Goal: Task Accomplishment & Management: Complete application form

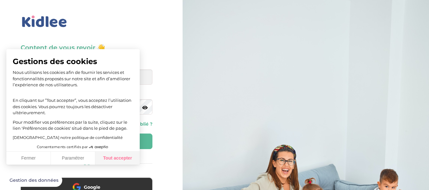
click at [134, 155] on button "Tout accepter" at bounding box center [117, 158] width 45 height 13
checkbox input "true"
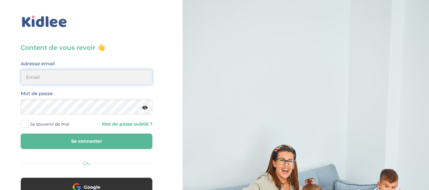
click at [82, 78] on input "email" at bounding box center [87, 77] width 132 height 15
type input "[EMAIL_ADDRESS][DOMAIN_NAME]"
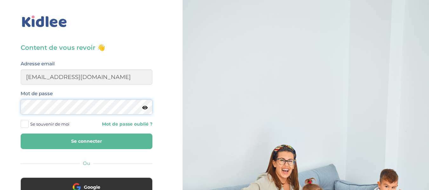
click at [147, 108] on div "Mot de passe" at bounding box center [87, 102] width 132 height 25
click at [147, 108] on icon at bounding box center [144, 108] width 5 height 5
click at [53, 125] on span "Se souvenir de moi" at bounding box center [49, 124] width 39 height 8
click at [0, 0] on input "Se souvenir de moi" at bounding box center [0, 0] width 0 height 0
click at [72, 142] on button "Se connecter" at bounding box center [87, 142] width 132 height 16
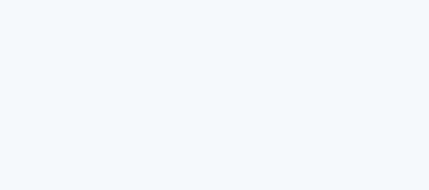
select select "3eme"
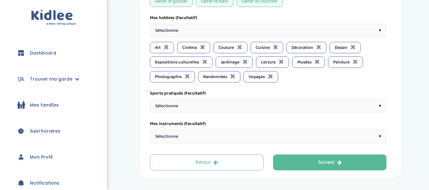
scroll to position [489, 0]
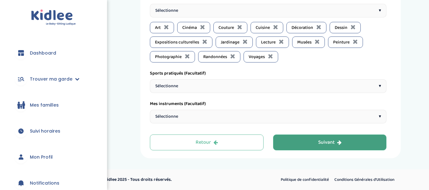
click at [317, 140] on button "Suivant" at bounding box center [330, 143] width 114 height 16
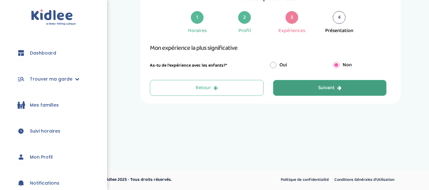
scroll to position [24, 0]
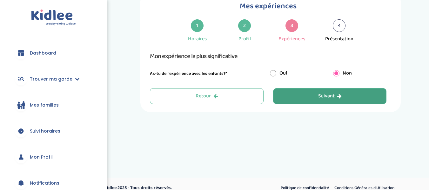
click at [300, 101] on button "Suivant" at bounding box center [330, 96] width 114 height 16
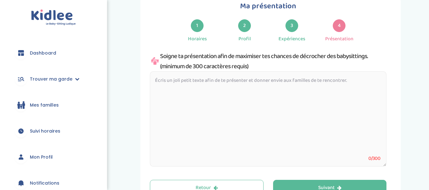
click at [251, 85] on textarea at bounding box center [268, 119] width 237 height 95
paste textarea "Bonjour ! Je m'appelle Léana, j'ai 18 ans et je suis ici pour rendre service au…"
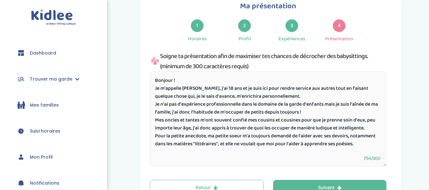
drag, startPoint x: 228, startPoint y: 128, endPoint x: 193, endPoint y: 128, distance: 34.7
click at [193, 128] on textarea "Bonjour ! Je m'appelle Léana, j'ai 18 ans et je suis ici pour rendre service au…" at bounding box center [268, 119] width 237 height 95
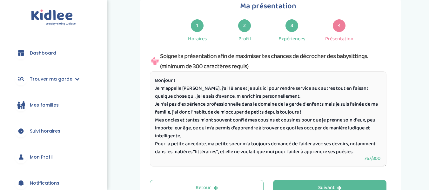
click at [237, 143] on textarea "Bonjour ! Je m'appelle Léana, j'ai 18 ans et je suis ici pour rendre service au…" at bounding box center [268, 119] width 237 height 95
click at [158, 144] on textarea "Bonjour ! Je m'appelle Léana, j'ai 18 ans et je suis ici pour rendre service au…" at bounding box center [268, 119] width 237 height 95
click at [264, 157] on textarea "Bonjour ! Je m'appelle Léana, j'ai 18 ans et je suis ici pour rendre service au…" at bounding box center [268, 119] width 237 height 95
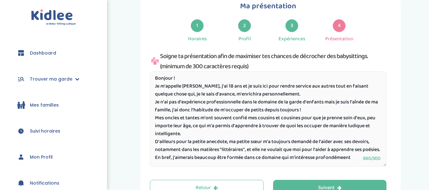
click at [341, 161] on textarea "Bonjour ! Je m'appelle Léana, j'ai 18 ans et je suis ici pour rendre service au…" at bounding box center [268, 119] width 237 height 95
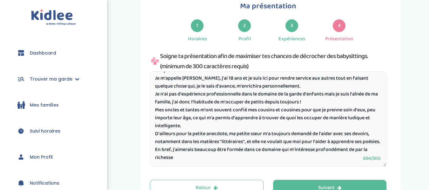
drag, startPoint x: 156, startPoint y: 153, endPoint x: 188, endPoint y: 161, distance: 33.2
click at [188, 161] on textarea "Bonjour ! Je m'appelle Léana, j'ai 18 ans et je suis ici pour rendre service au…" at bounding box center [268, 119] width 237 height 95
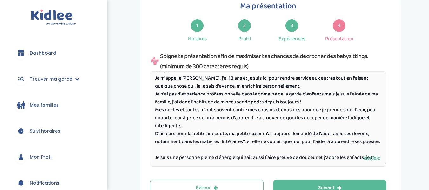
scroll to position [21, 0]
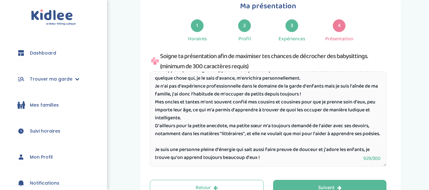
click at [257, 154] on textarea "Bonjour ! Je m'appelle Léana, j'ai 18 ans et je suis ici pour rendre service au…" at bounding box center [268, 119] width 237 height 95
click at [221, 155] on textarea "Bonjour ! Je m'appelle Léana, j'ai 18 ans et je suis ici pour rendre service au…" at bounding box center [268, 119] width 237 height 95
click at [218, 155] on textarea "Bonjour ! Je m'appelle Léana, j'ai 18 ans et je suis ici pour rendre service au…" at bounding box center [268, 119] width 237 height 95
click at [245, 155] on textarea "Bonjour ! Je m'appelle Léana, j'ai 18 ans et je suis ici pour rendre service au…" at bounding box center [268, 119] width 237 height 95
click at [201, 153] on textarea "Bonjour ! Je m'appelle Léana, j'ai 18 ans et je suis ici pour rendre service au…" at bounding box center [268, 119] width 237 height 95
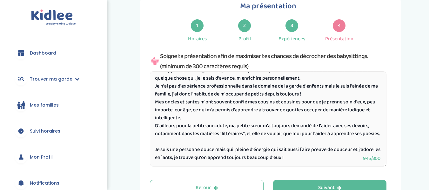
drag, startPoint x: 236, startPoint y: 154, endPoint x: 240, endPoint y: 155, distance: 4.1
click at [240, 155] on textarea "Bonjour ! Je m'appelle Léana, j'ai 18 ans et je suis ici pour rendre service au…" at bounding box center [268, 119] width 237 height 95
click at [272, 156] on textarea "Bonjour ! Je m'appelle Léana, j'ai 18 ans et je suis ici pour rendre service au…" at bounding box center [268, 119] width 237 height 95
click at [203, 154] on textarea "Bonjour ! Je m'appelle Léana, j'ai 18 ans et je suis ici pour rendre service au…" at bounding box center [268, 119] width 237 height 95
click at [216, 154] on textarea "Bonjour ! Je m'appelle Léana, j'ai 18 ans et je suis ici pour rendre service au…" at bounding box center [268, 119] width 237 height 95
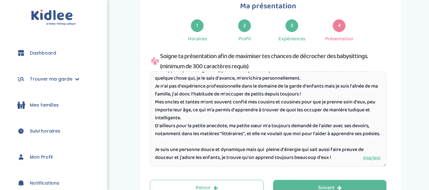
click at [247, 154] on textarea "Bonjour ! Je m'appelle Léana, j'ai 18 ans et je suis ici pour rendre service au…" at bounding box center [268, 119] width 237 height 95
drag, startPoint x: 247, startPoint y: 154, endPoint x: 175, endPoint y: 160, distance: 72.7
click at [175, 160] on textarea "Bonjour ! Je m'appelle Léana, j'ai 18 ans et je suis ici pour rendre service au…" at bounding box center [268, 119] width 237 height 95
click at [220, 150] on textarea "Bonjour ! Je m'appelle Léana, j'ai 18 ans et je suis ici pour rendre service au…" at bounding box center [268, 119] width 237 height 95
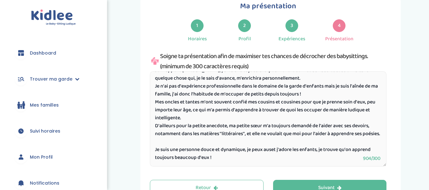
click at [222, 149] on textarea "Bonjour ! Je m'appelle Léana, j'ai 18 ans et je suis ici pour rendre service au…" at bounding box center [268, 119] width 237 height 95
click at [244, 151] on textarea "Bonjour ! Je m'appelle Léana, j'ai 18 ans et je suis ici pour rendre service au…" at bounding box center [268, 119] width 237 height 95
drag, startPoint x: 300, startPoint y: 149, endPoint x: 277, endPoint y: 152, distance: 23.6
click at [277, 152] on textarea "Bonjour ! Je m'appelle Léana, j'ai 18 ans et je suis ici pour rendre service au…" at bounding box center [268, 119] width 237 height 95
click at [290, 159] on textarea "Bonjour ! Je m'appelle Léana, j'ai 18 ans et je suis ici pour rendre service au…" at bounding box center [268, 119] width 237 height 95
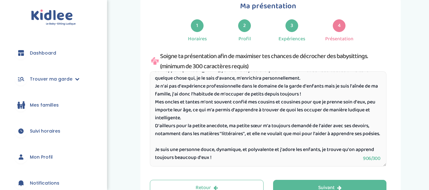
click at [359, 147] on textarea "Bonjour ! Je m'appelle Léana, j'ai 18 ans et je suis ici pour rendre service au…" at bounding box center [268, 119] width 237 height 95
click at [259, 158] on textarea "Bonjour ! Je m'appelle Léana, j'ai 18 ans et je suis ici pour rendre service au…" at bounding box center [268, 119] width 237 height 95
click at [352, 149] on textarea "Bonjour ! Je m'appelle Léana, j'ai 18 ans et je suis ici pour rendre service au…" at bounding box center [268, 119] width 237 height 95
click at [252, 154] on textarea "Bonjour ! Je m'appelle Léana, j'ai 18 ans et je suis ici pour rendre service au…" at bounding box center [268, 119] width 237 height 95
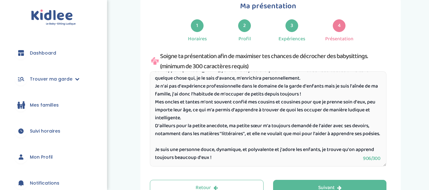
scroll to position [23, 0]
drag, startPoint x: 330, startPoint y: 129, endPoint x: 317, endPoint y: 129, distance: 13.4
click at [317, 129] on textarea "Bonjour ! Je m'appelle Léana, j'ai 18 ans et je suis ici pour rendre service au…" at bounding box center [268, 119] width 237 height 95
click at [323, 135] on textarea "Bonjour ! Je m'appelle Léana, j'ai 18 ans et je suis ici pour rendre service au…" at bounding box center [268, 119] width 237 height 95
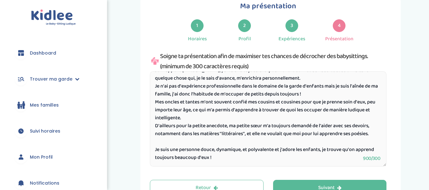
click at [283, 146] on textarea "Bonjour ! Je m'appelle Léana, j'ai 18 ans et je suis ici pour rendre service au…" at bounding box center [268, 119] width 237 height 95
click at [245, 161] on textarea "Bonjour ! Je m'appelle Léana, j'ai 18 ans et je suis ici pour rendre service au…" at bounding box center [268, 119] width 237 height 95
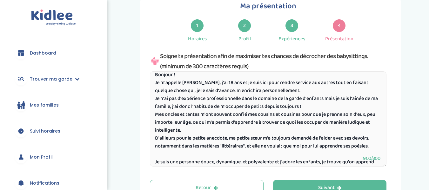
scroll to position [0, 0]
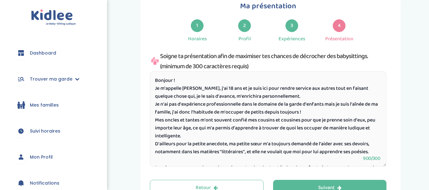
drag, startPoint x: 257, startPoint y: 156, endPoint x: 144, endPoint y: 69, distance: 142.3
click at [144, 69] on div "Ma présentation 1 Horaires 2 Profil 3 Expériences 4 Présentation Indique nous t…" at bounding box center [271, 98] width 261 height 212
paste textarea "Je m'appelle Léana, j'ai 18 ans et je suis ici pour rendre service aux autres t…"
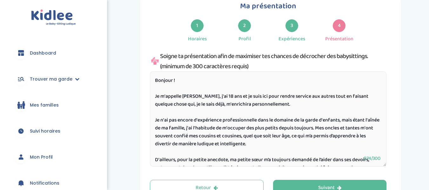
click at [167, 91] on textarea "Bonjour ! Je m'appelle Léana, j'ai 18 ans et je suis ici pour rendre service au…" at bounding box center [268, 119] width 237 height 95
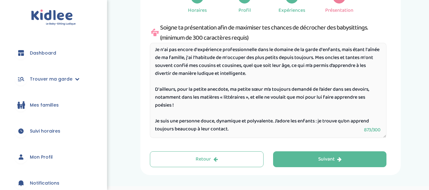
scroll to position [58, 0]
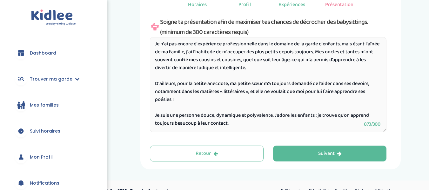
click at [256, 122] on textarea "Bonjour ! Je m'appelle Léana, j'ai 18 ans et je suis ici pour rendre service au…" at bounding box center [268, 84] width 237 height 95
click at [278, 114] on textarea "Bonjour ! Je m'appelle Léana, j'ai 18 ans et je suis ici pour rendre service au…" at bounding box center [268, 84] width 237 height 95
click at [278, 124] on textarea "Bonjour ! Je m'appelle Léana, j'ai 18 ans et je suis ici pour rendre service au…" at bounding box center [268, 84] width 237 height 95
click at [185, 100] on textarea "Bonjour ! Je m'appelle Léana, j'ai 18 ans et je suis ici pour rendre service au…" at bounding box center [268, 84] width 237 height 95
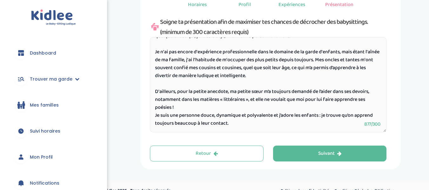
scroll to position [42, 0]
click at [178, 113] on textarea "Bonjour ! Je m'appelle Léana, j'ai 18 ans et je suis ici pour rendre service au…" at bounding box center [268, 84] width 237 height 95
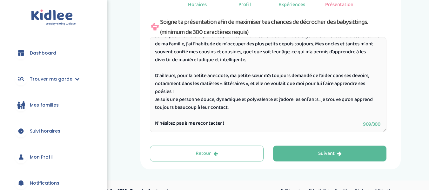
click at [216, 127] on textarea "Bonjour ! Je m'appelle Léana, j'ai 18 ans et je suis ici pour rendre service au…" at bounding box center [268, 84] width 237 height 95
click at [235, 122] on textarea "Bonjour ! Je m'appelle Léana, j'ai 18 ans et je suis ici pour rendre service au…" at bounding box center [268, 84] width 237 height 95
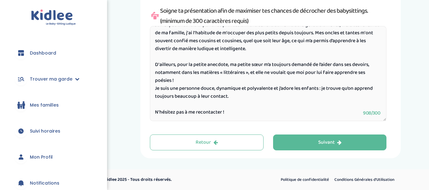
click at [158, 113] on textarea "Bonjour ! Je m'appelle Léana, j'ai 18 ans et je suis ici pour rendre service au…" at bounding box center [268, 73] width 237 height 95
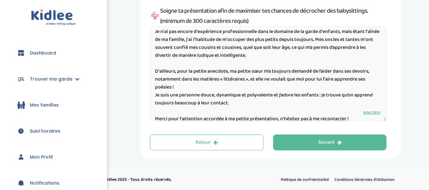
scroll to position [42, 0]
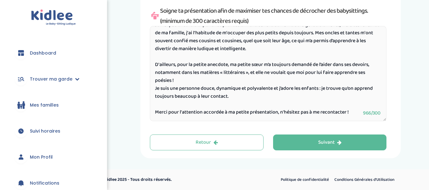
click at [348, 113] on textarea "Bonjour ! Je m'appelle Léana, j'ai 18 ans et je suis ici pour rendre service au…" at bounding box center [268, 73] width 237 height 95
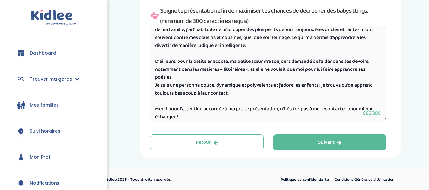
drag, startPoint x: 349, startPoint y: 109, endPoint x: 377, endPoint y: 109, distance: 27.7
click at [377, 109] on textarea "Bonjour ! Je m'appelle Léana, j'ai 18 ans et je suis ici pour rendre service au…" at bounding box center [268, 73] width 237 height 95
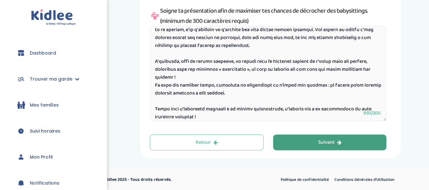
type textarea "Bonjour ! Je m'appelle Léana, j'ai 18 ans et je suis ici pour rendre service au…"
click at [295, 142] on button "Suivant" at bounding box center [330, 143] width 114 height 16
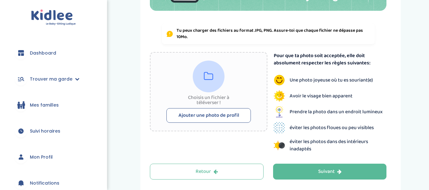
scroll to position [123, 0]
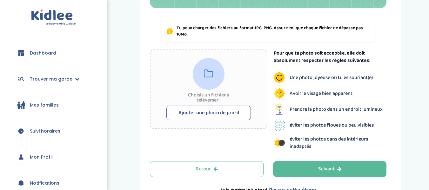
click at [216, 110] on button "Ajouter une photo de profil" at bounding box center [209, 113] width 85 height 15
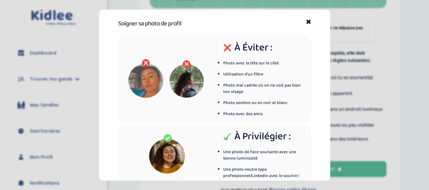
scroll to position [40, 0]
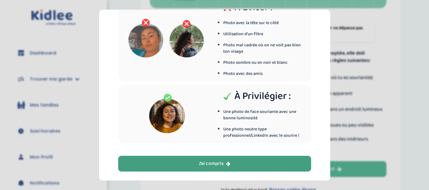
click at [247, 163] on button "J’ai compris" at bounding box center [214, 164] width 193 height 16
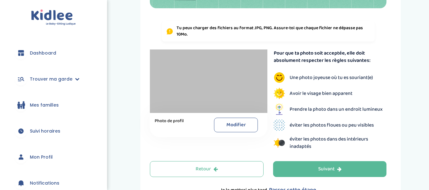
click at [230, 123] on button "Modifier" at bounding box center [236, 125] width 44 height 15
click at [242, 124] on button "Modifier" at bounding box center [236, 125] width 44 height 15
click at [241, 124] on button "Modifier" at bounding box center [236, 125] width 44 height 15
click at [235, 127] on button "Modifier" at bounding box center [236, 125] width 44 height 15
click at [235, 123] on button "Modifier" at bounding box center [236, 125] width 44 height 15
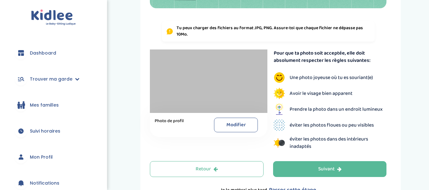
click at [201, 83] on div at bounding box center [209, 82] width 118 height 64
click at [209, 59] on div at bounding box center [209, 82] width 118 height 64
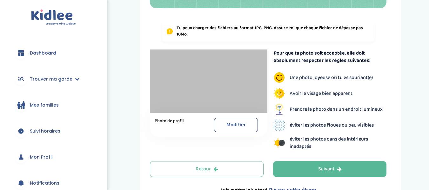
scroll to position [167, 0]
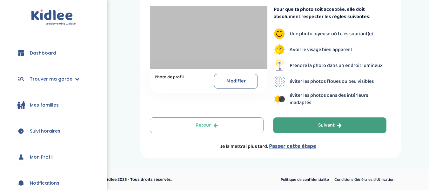
click at [353, 126] on button "Suivant" at bounding box center [330, 126] width 114 height 16
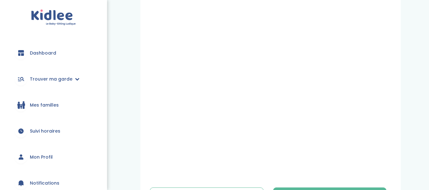
scroll to position [220, 0]
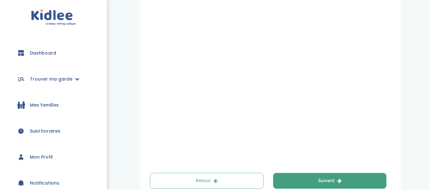
click at [319, 186] on button "Suivant" at bounding box center [330, 181] width 114 height 16
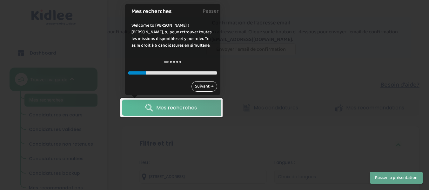
click at [203, 82] on link "Suivant →" at bounding box center [205, 86] width 26 height 10
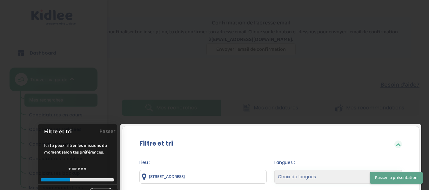
scroll to position [135, 0]
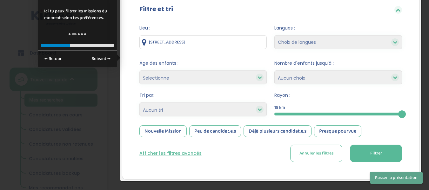
click at [208, 79] on select "Selectionne moins de 3 ans entre 3 et 6 ans plus de 6 ans" at bounding box center [204, 78] width 128 height 14
click at [296, 42] on select "Choix de langues Allemand Anglais Arabe Espagnol Italien Français Coréen" at bounding box center [339, 42] width 128 height 14
select select "12"
click at [275, 35] on select "Choix de langues Allemand Anglais Arabe Espagnol Italien Français Coréen" at bounding box center [339, 42] width 128 height 14
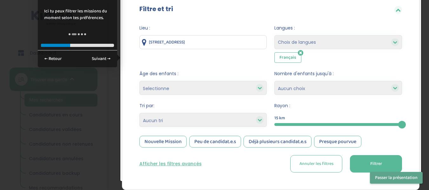
click at [319, 45] on select "Choix de langues Allemand Anglais Arabe Espagnol Italien Français Coréen" at bounding box center [339, 42] width 128 height 14
select select "5"
click at [275, 35] on select "Choix de langues Allemand Anglais Arabe Espagnol Italien Français Coréen" at bounding box center [339, 42] width 128 height 14
click at [288, 42] on select "Choix de langues Allemand Anglais Arabe Espagnol Italien Français Coréen" at bounding box center [339, 42] width 128 height 14
select select "2"
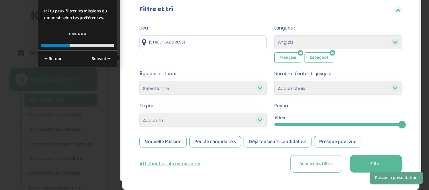
click at [275, 35] on select "Choix de langues Allemand Anglais Arabe Espagnol Italien Français Coréen" at bounding box center [339, 42] width 128 height 14
select select
click at [319, 89] on select "1 2 3 4 Aucun choix" at bounding box center [339, 88] width 128 height 14
select select "4"
click at [275, 81] on select "1 2 3 4 Aucun choix" at bounding box center [339, 88] width 128 height 14
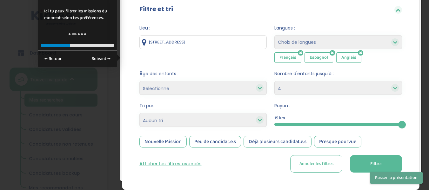
click at [212, 120] on select "Heures par semaine (croissant) Heures par semaine (décroissant) Date de démarra…" at bounding box center [204, 120] width 128 height 14
click at [219, 84] on select "Selectionne moins de 3 ans entre 3 et 6 ans plus de 6 ans" at bounding box center [204, 88] width 128 height 14
click at [204, 79] on div "Âge des enfants : Selectionne moins de 3 ans entre 3 et 6 ans plus de 6 ans" at bounding box center [204, 83] width 128 height 24
click at [199, 89] on select "Selectionne moins de 3 ans entre 3 et 6 ans plus de 6 ans" at bounding box center [204, 88] width 128 height 14
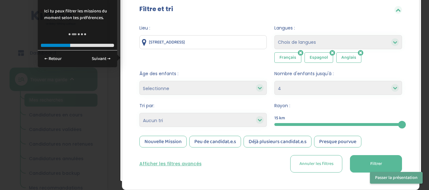
click at [199, 89] on select "Selectionne moins de 3 ans entre 3 et 6 ans plus de 6 ans" at bounding box center [204, 88] width 128 height 14
click at [379, 160] on button "Filtrer" at bounding box center [376, 163] width 52 height 17
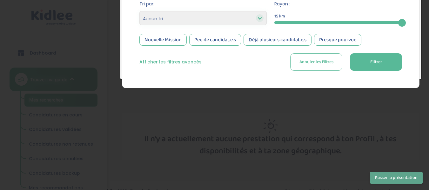
scroll to position [245, 0]
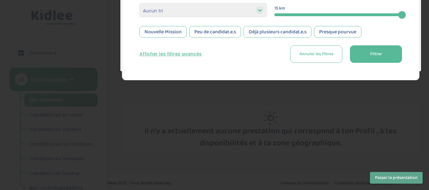
click at [372, 94] on div at bounding box center [214, 95] width 429 height 190
click at [268, 91] on div at bounding box center [214, 95] width 429 height 190
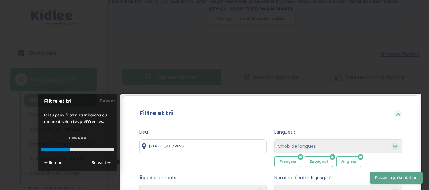
scroll to position [30, 0]
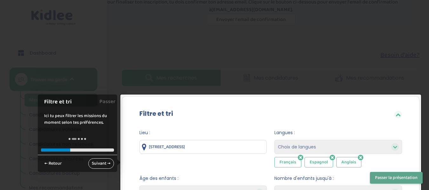
drag, startPoint x: 100, startPoint y: 171, endPoint x: 99, endPoint y: 161, distance: 9.9
click at [99, 161] on div "← Retour Suivant →" at bounding box center [77, 163] width 79 height 17
click at [99, 161] on link "Suivant →" at bounding box center [101, 164] width 26 height 10
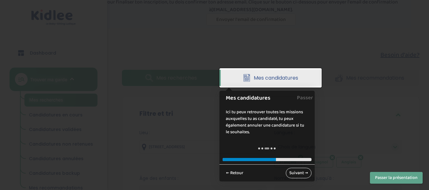
click at [302, 172] on link "Suivant →" at bounding box center [299, 173] width 26 height 10
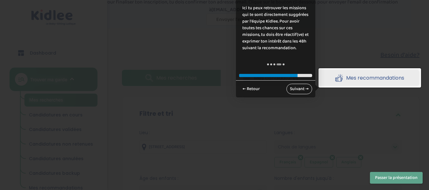
click at [297, 90] on link "Suivant →" at bounding box center [300, 89] width 26 height 10
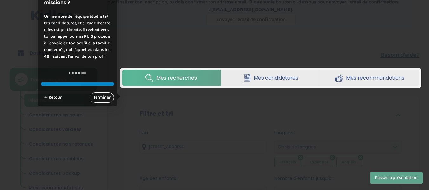
click at [112, 95] on link "Terminer" at bounding box center [102, 98] width 24 height 10
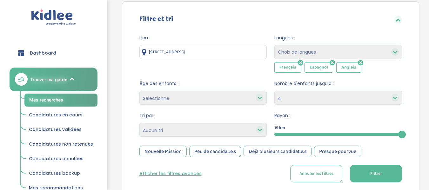
scroll to position [0, 0]
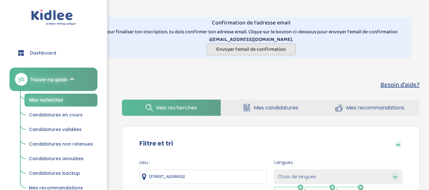
click at [241, 52] on span "Envoyer l'email de confirmation" at bounding box center [251, 49] width 70 height 8
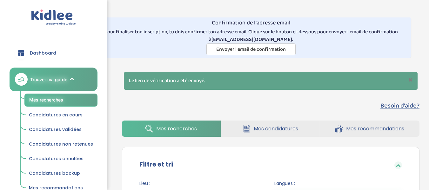
select select "4"
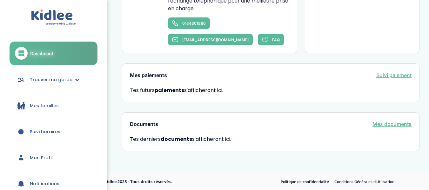
scroll to position [384, 0]
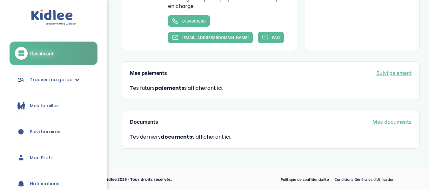
click at [48, 87] on link "Trouver ma garde" at bounding box center [54, 79] width 88 height 23
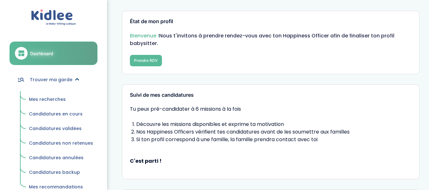
scroll to position [25, 0]
click at [140, 62] on button "Prendre RDV" at bounding box center [146, 60] width 32 height 11
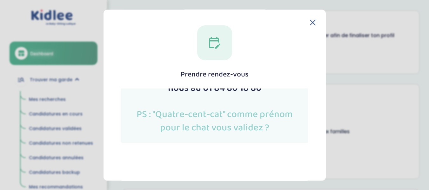
scroll to position [183, 0]
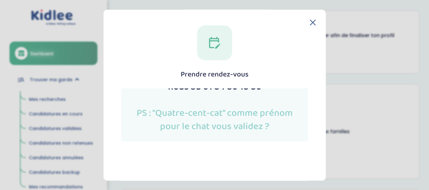
click at [355, 130] on section "Prendre rendez-vous Fermer" at bounding box center [214, 95] width 429 height 190
click at [310, 22] on icon at bounding box center [313, 23] width 6 height 6
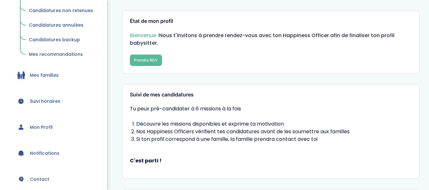
scroll to position [175, 0]
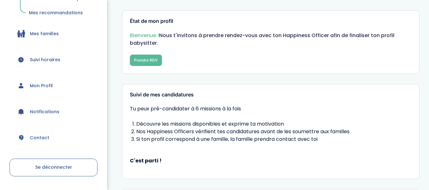
click at [34, 85] on span "Mon Profil" at bounding box center [41, 86] width 23 height 7
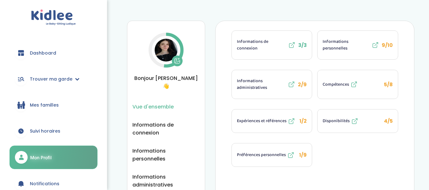
click at [163, 49] on img at bounding box center [166, 50] width 23 height 23
click at [177, 57] on button at bounding box center [177, 61] width 11 height 11
click at [176, 64] on icon at bounding box center [177, 61] width 6 height 6
click at [176, 61] on icon at bounding box center [177, 61] width 6 height 6
click at [366, 42] on span "Informations personnelles" at bounding box center [347, 44] width 48 height 13
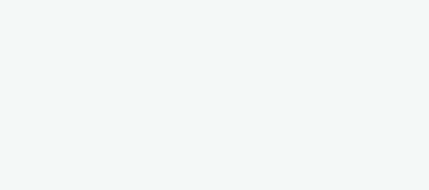
select select "1"
select select "5"
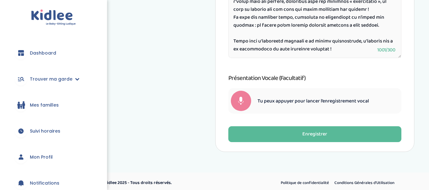
scroll to position [338, 0]
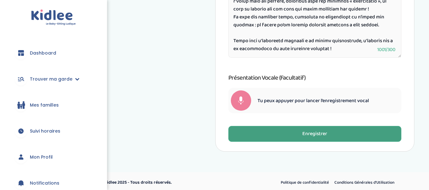
click at [315, 137] on div "Enregistrer" at bounding box center [315, 134] width 25 height 7
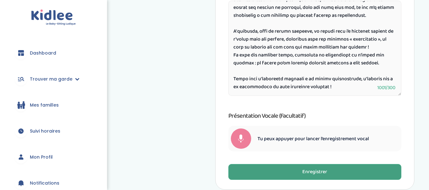
scroll to position [341, 0]
